Goal: Information Seeking & Learning: Learn about a topic

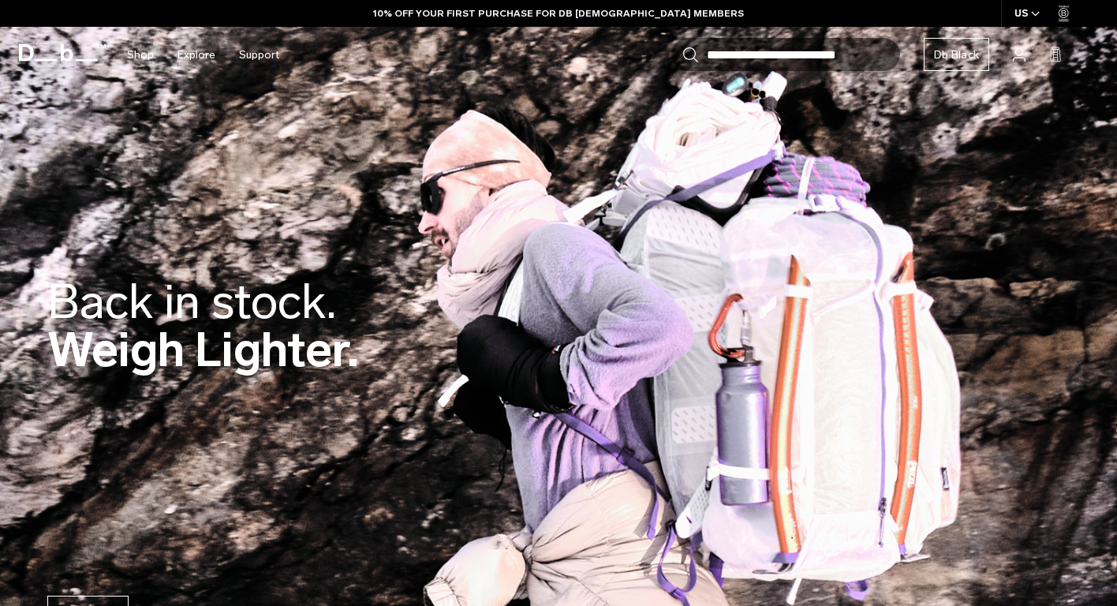
scroll to position [17, 0]
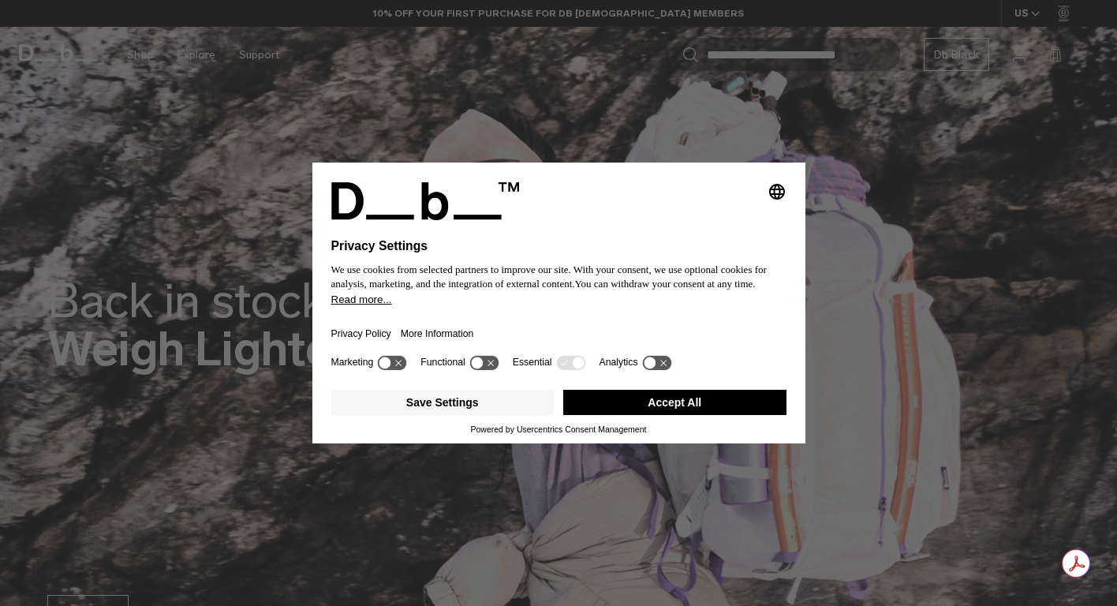
click at [753, 411] on button "Accept All" at bounding box center [674, 402] width 223 height 25
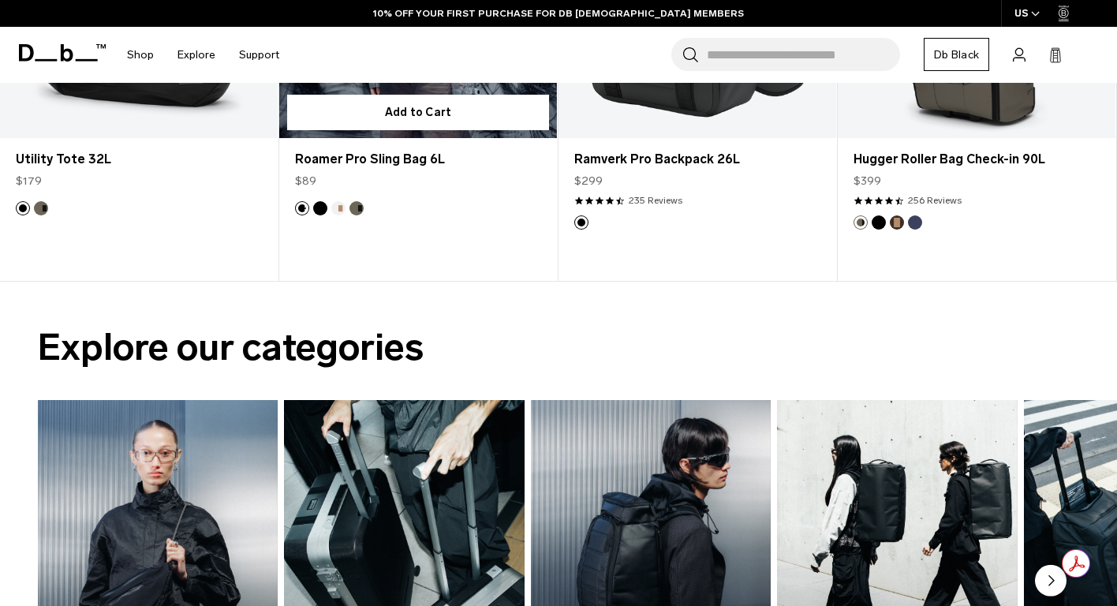
scroll to position [639, 0]
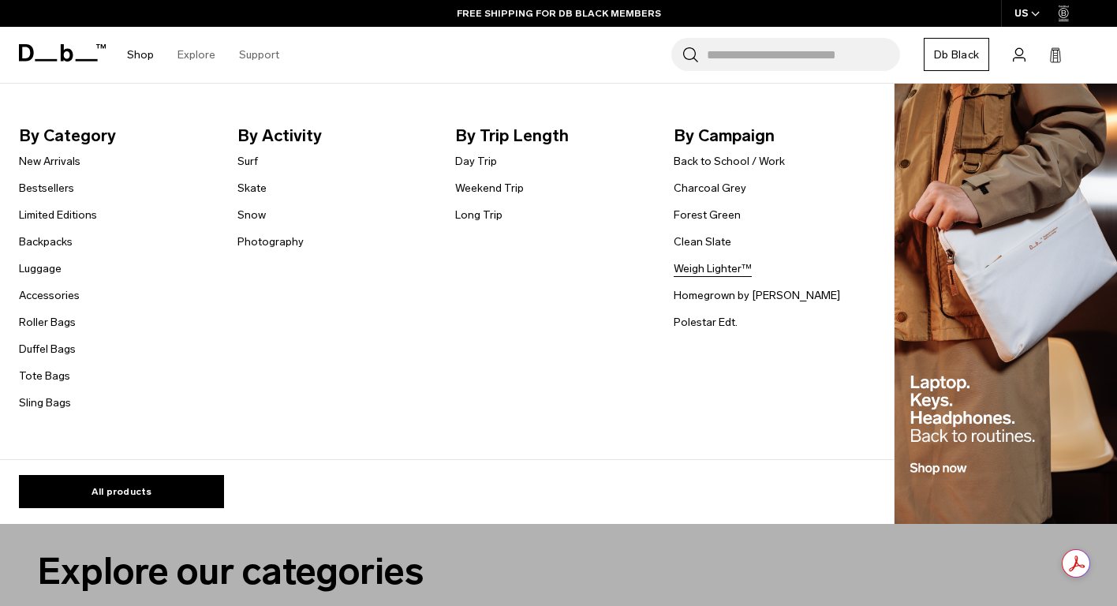
click at [698, 271] on link "Weigh Lighter™" at bounding box center [713, 268] width 78 height 17
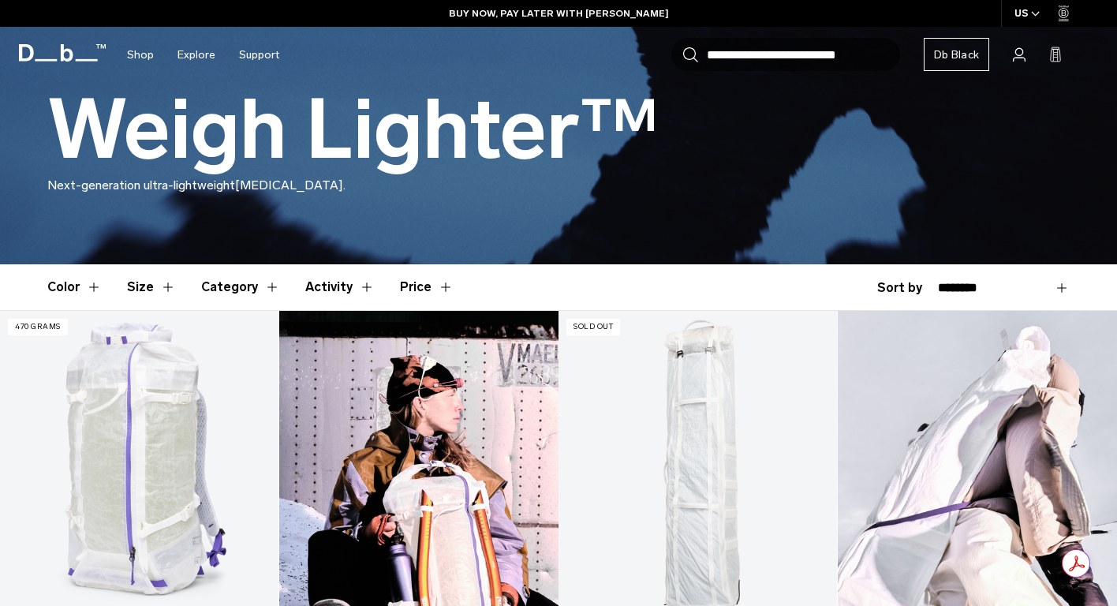
scroll to position [540, 0]
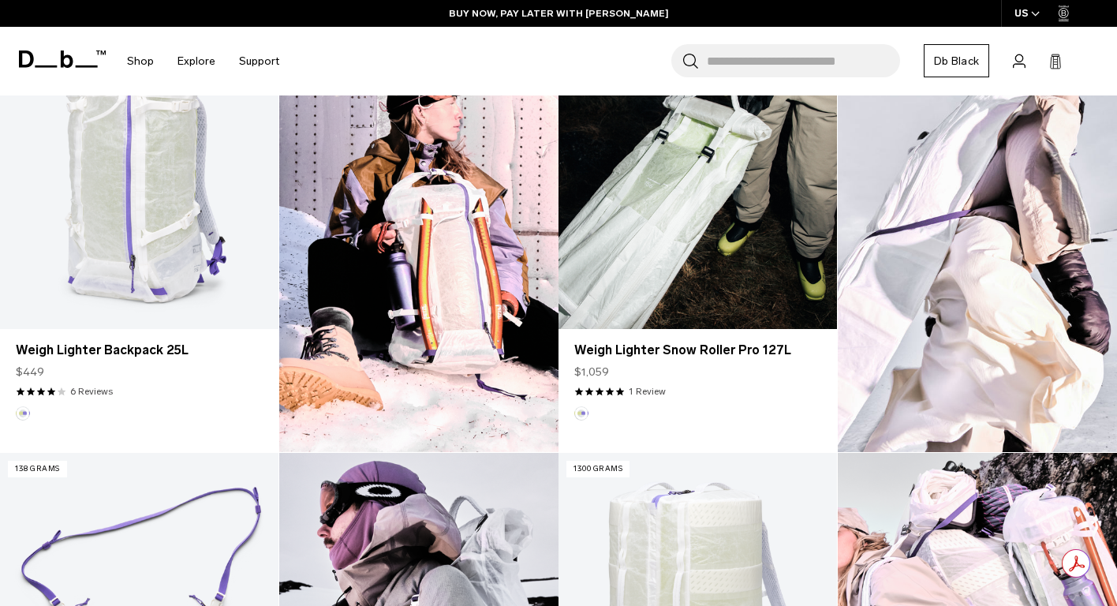
click at [755, 264] on link "Weigh Lighter Snow Roller Pro 127L" at bounding box center [698, 173] width 279 height 309
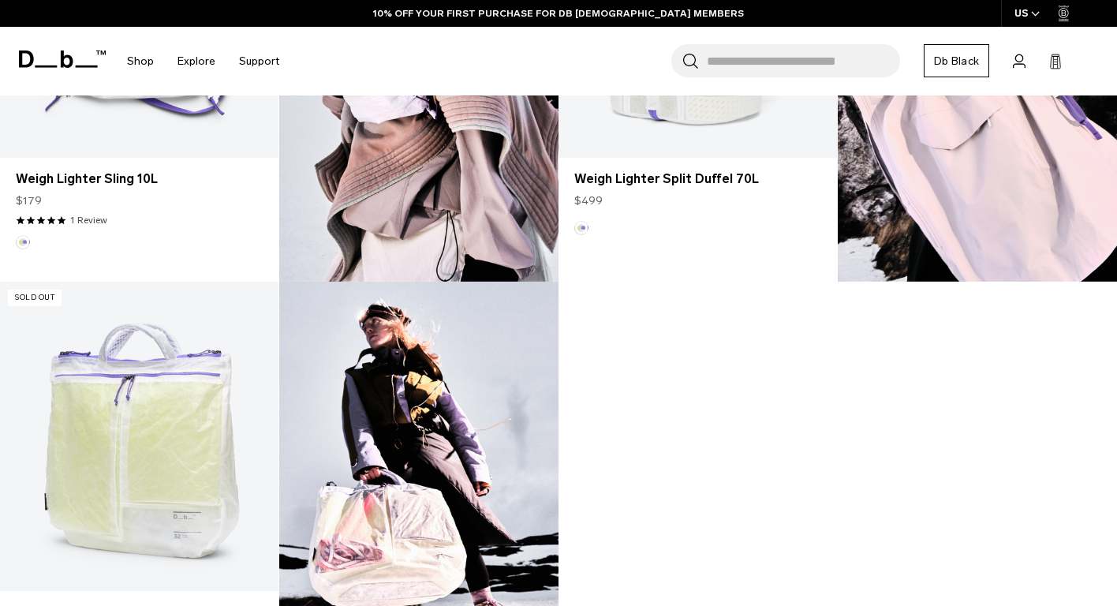
scroll to position [1352, 0]
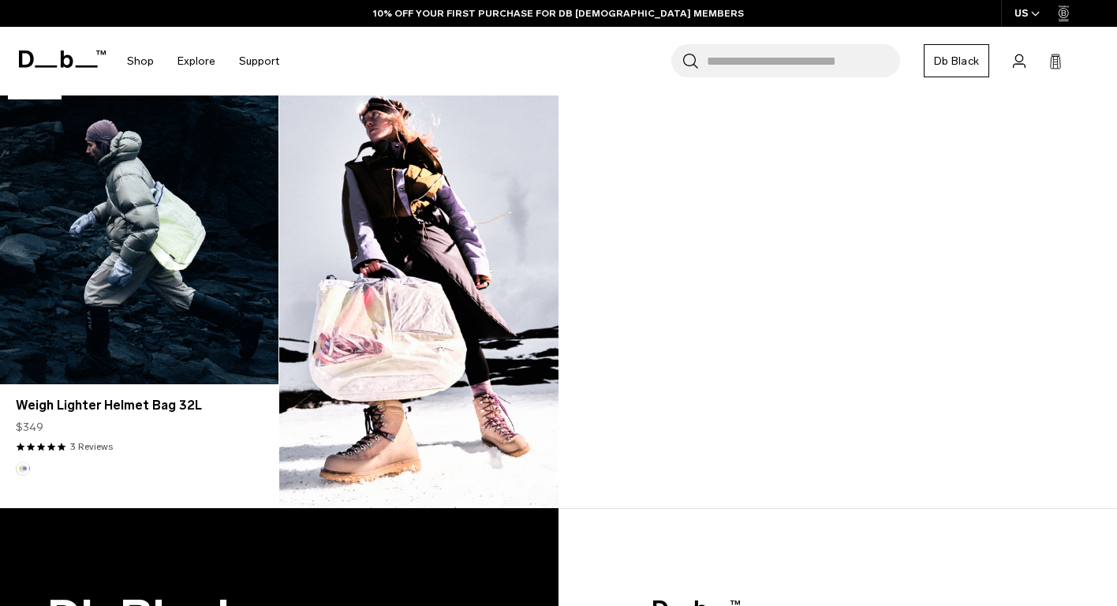
click at [134, 166] on link "Weigh Lighter Helmet Bag 32L" at bounding box center [139, 229] width 279 height 309
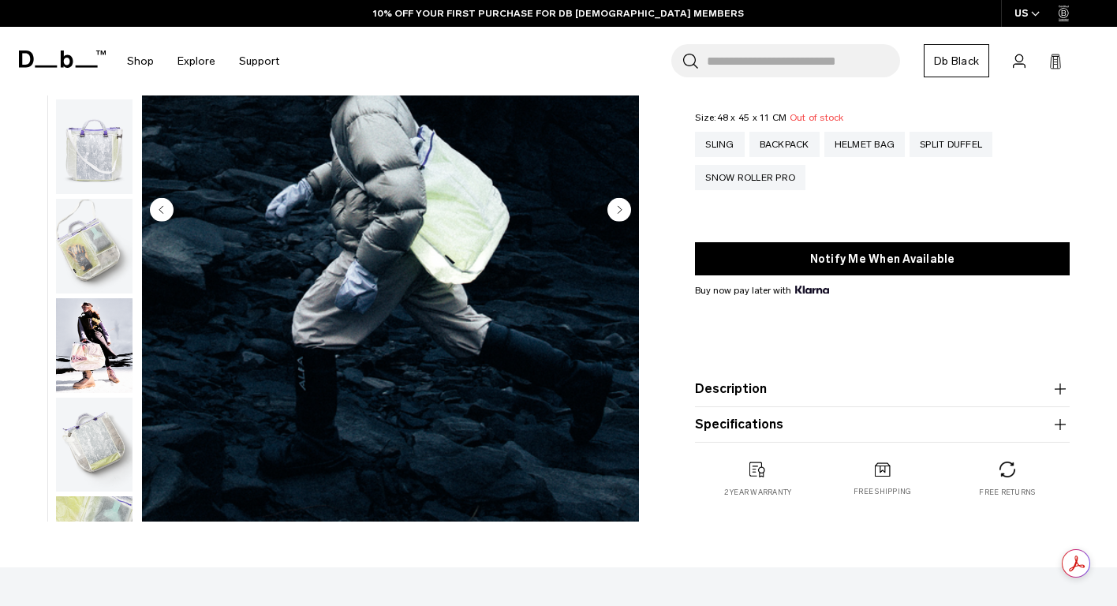
scroll to position [125, 0]
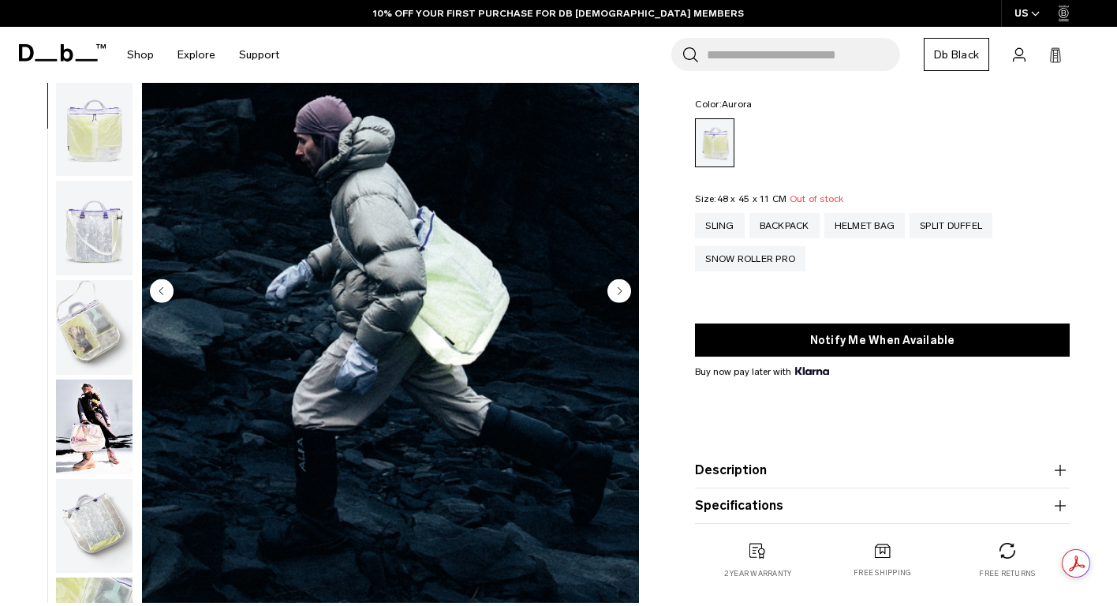
click at [80, 185] on img "button" at bounding box center [94, 228] width 77 height 95
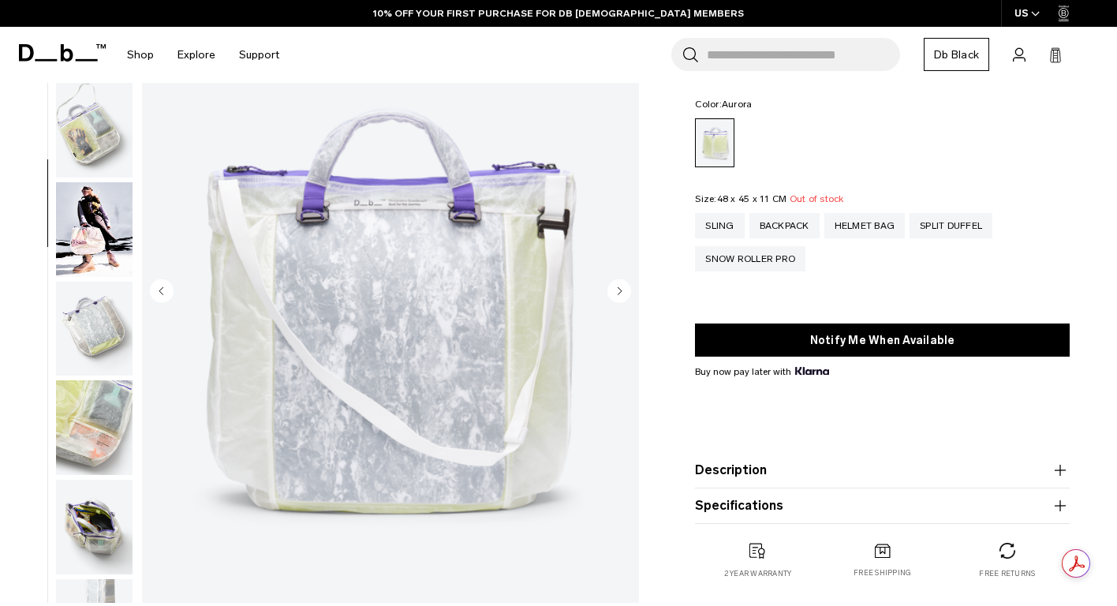
scroll to position [297, 0]
click at [88, 140] on img "button" at bounding box center [94, 129] width 77 height 95
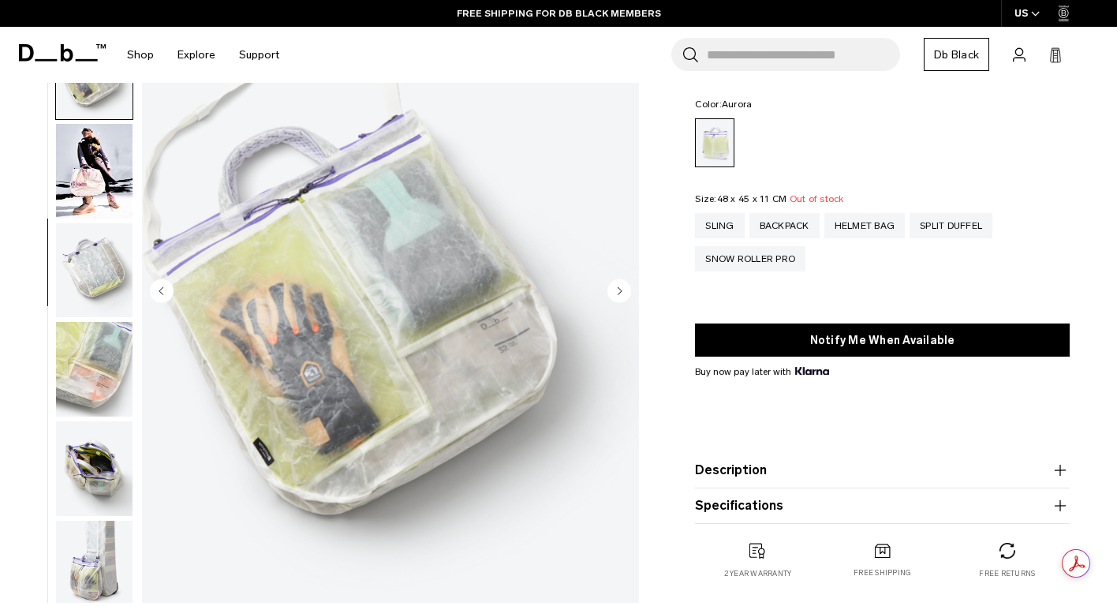
scroll to position [368, 0]
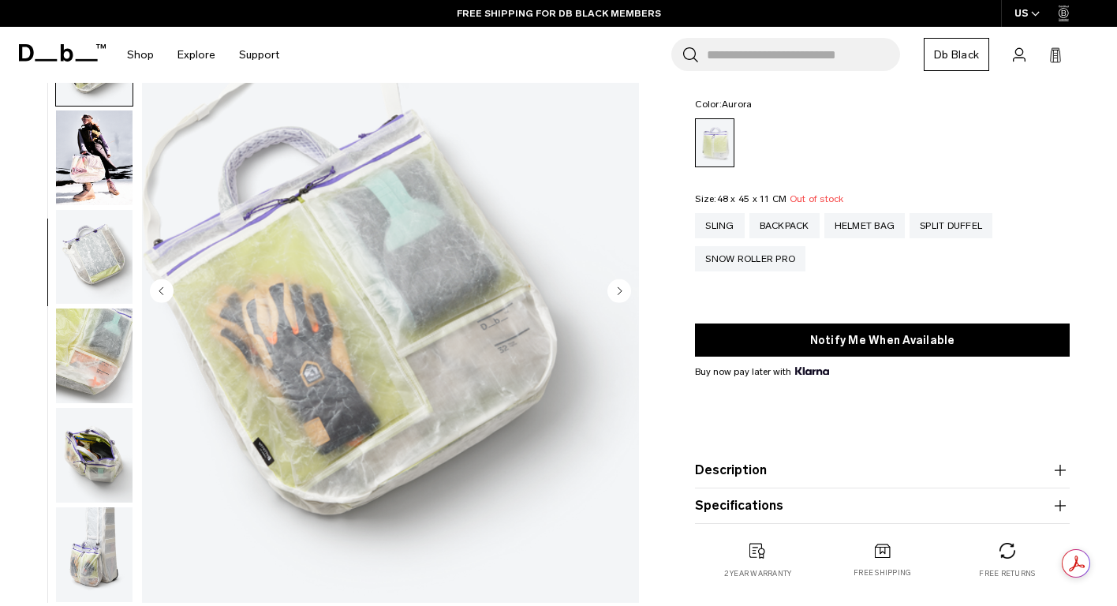
click at [88, 231] on img "button" at bounding box center [94, 257] width 77 height 95
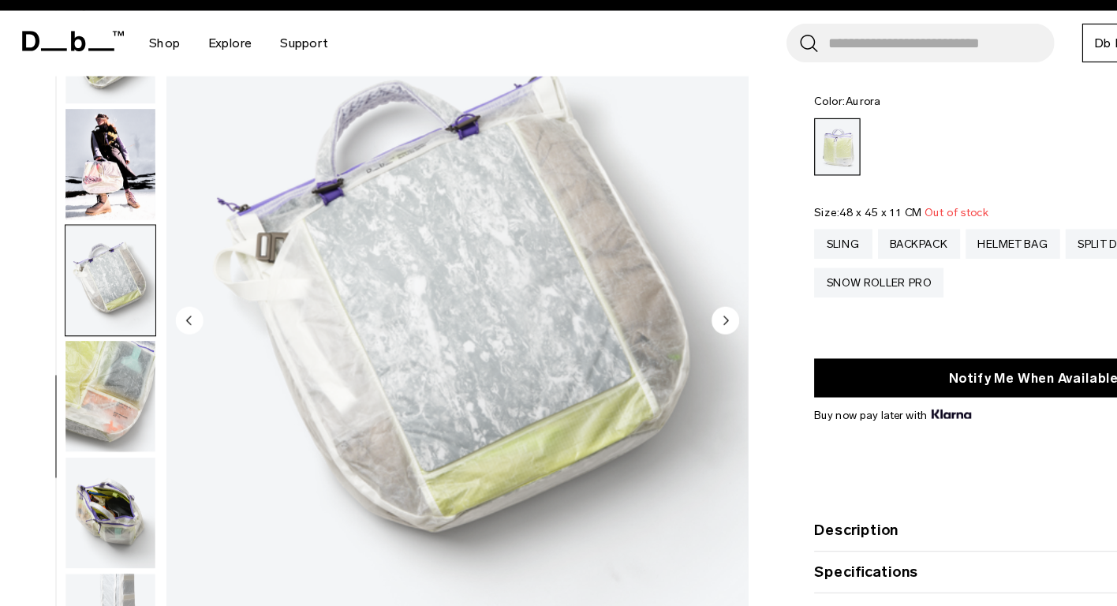
click at [99, 172] on img "button" at bounding box center [94, 157] width 77 height 95
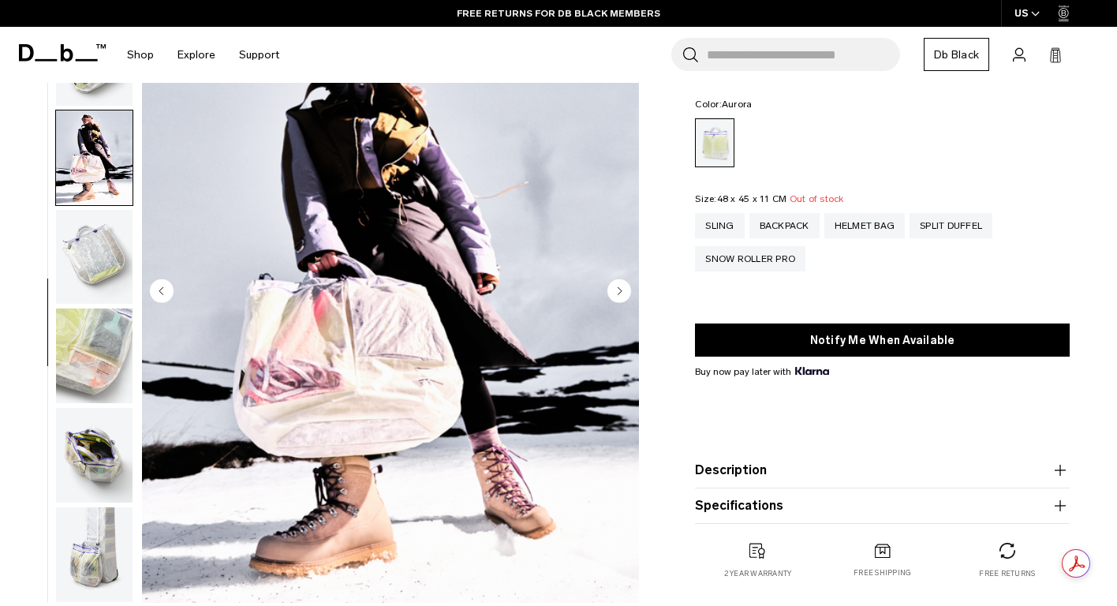
click at [113, 418] on img "button" at bounding box center [94, 455] width 77 height 95
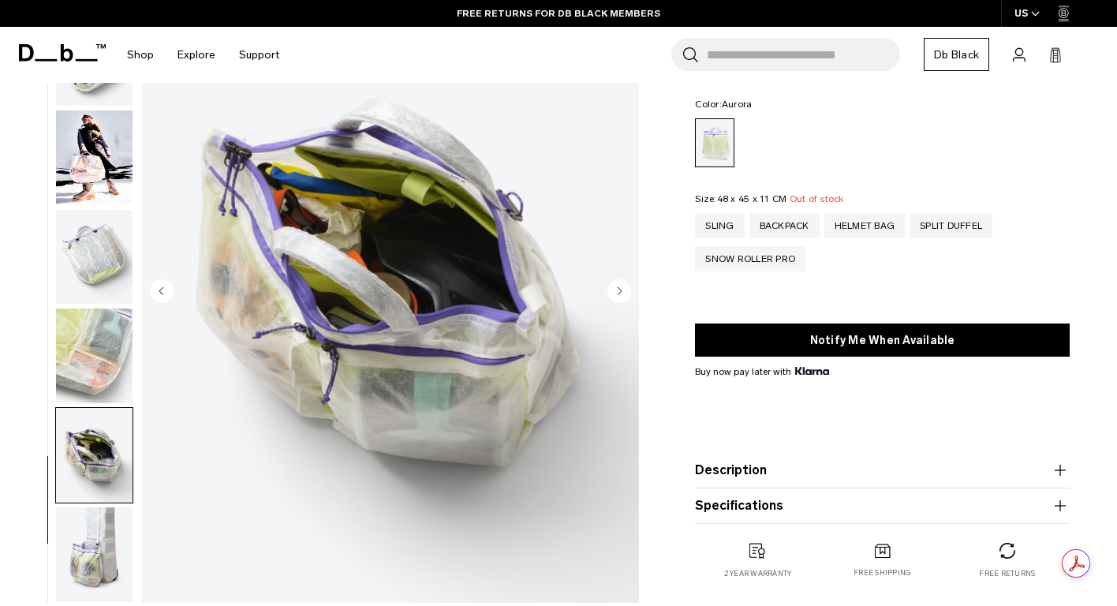
click at [94, 535] on img "button" at bounding box center [94, 554] width 77 height 95
